Goal: Task Accomplishment & Management: Manage account settings

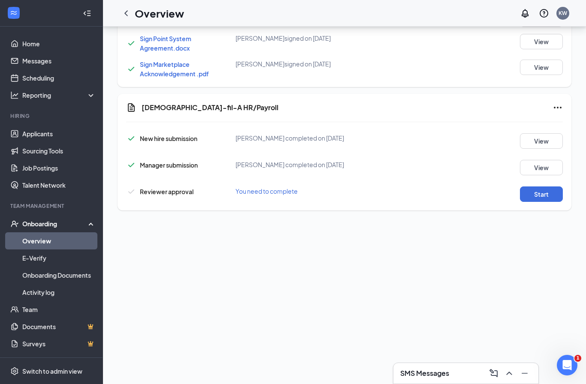
scroll to position [498, 0]
click at [554, 108] on icon "Ellipses" at bounding box center [558, 108] width 10 height 10
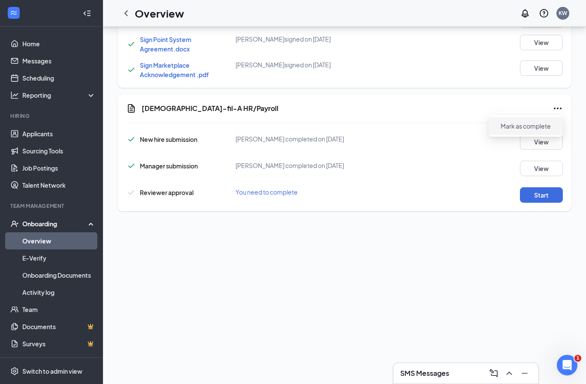
click at [537, 122] on span "Mark as complete" at bounding box center [526, 126] width 50 height 9
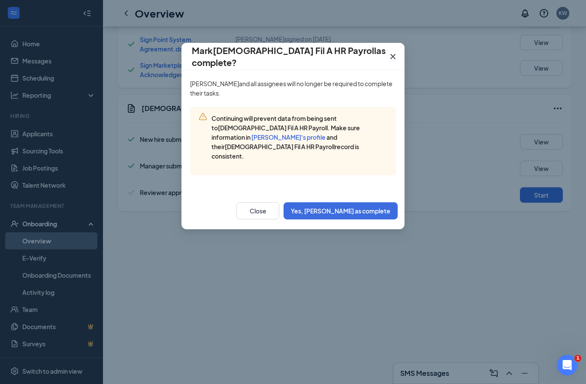
click at [334, 83] on span "[PERSON_NAME] and all assignees will no longer be required to complete their ta…" at bounding box center [291, 88] width 202 height 17
click at [315, 137] on span "Continuing will prevent data from being sent to [DEMOGRAPHIC_DATA] Fil A HR Pay…" at bounding box center [285, 137] width 148 height 45
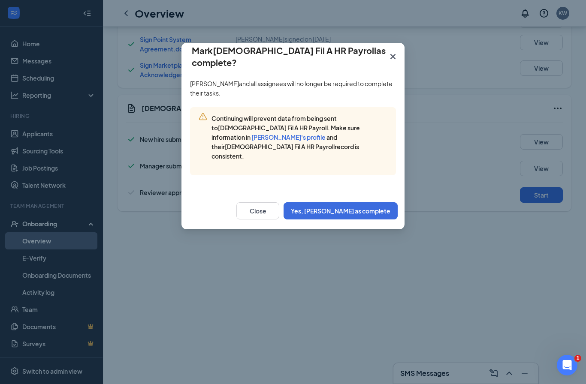
click at [315, 137] on span "Continuing will prevent data from being sent to [DEMOGRAPHIC_DATA] Fil A HR Pay…" at bounding box center [285, 137] width 148 height 45
click at [341, 202] on button "Yes, [PERSON_NAME] as complete" at bounding box center [341, 210] width 114 height 17
click at [343, 202] on button "Yes, [PERSON_NAME] as complete" at bounding box center [341, 210] width 114 height 17
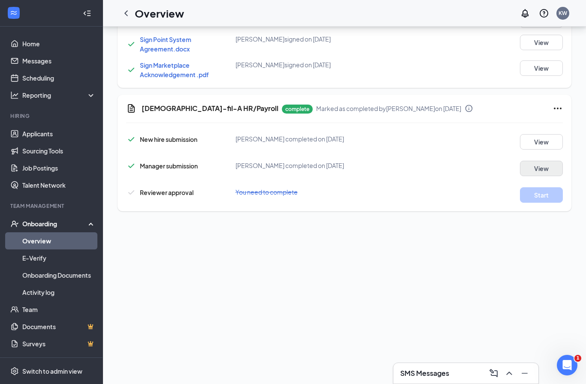
click at [531, 169] on button "View" at bounding box center [541, 168] width 43 height 15
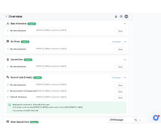
scroll to position [0, 0]
